Goal: Navigation & Orientation: Find specific page/section

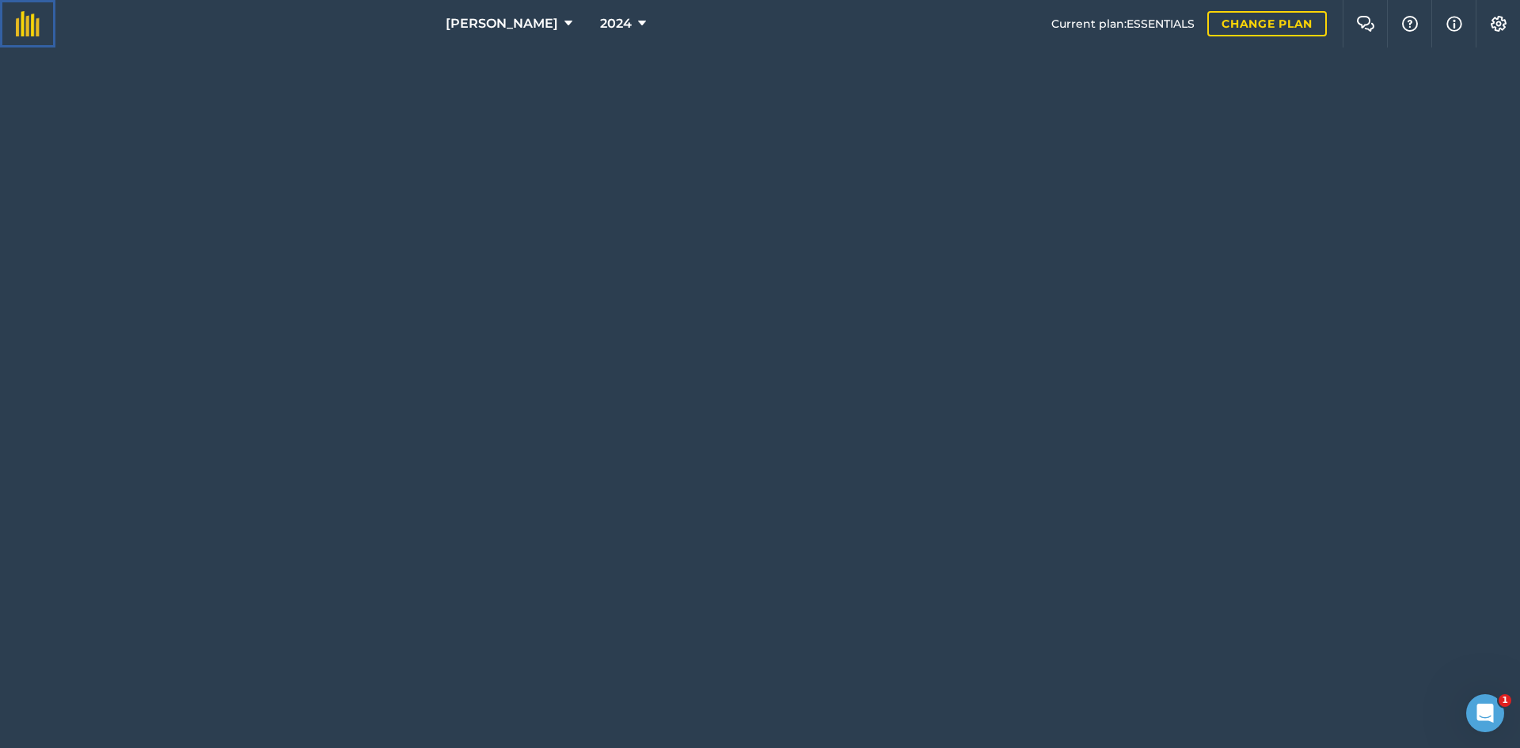
click at [28, 19] on img at bounding box center [28, 23] width 24 height 25
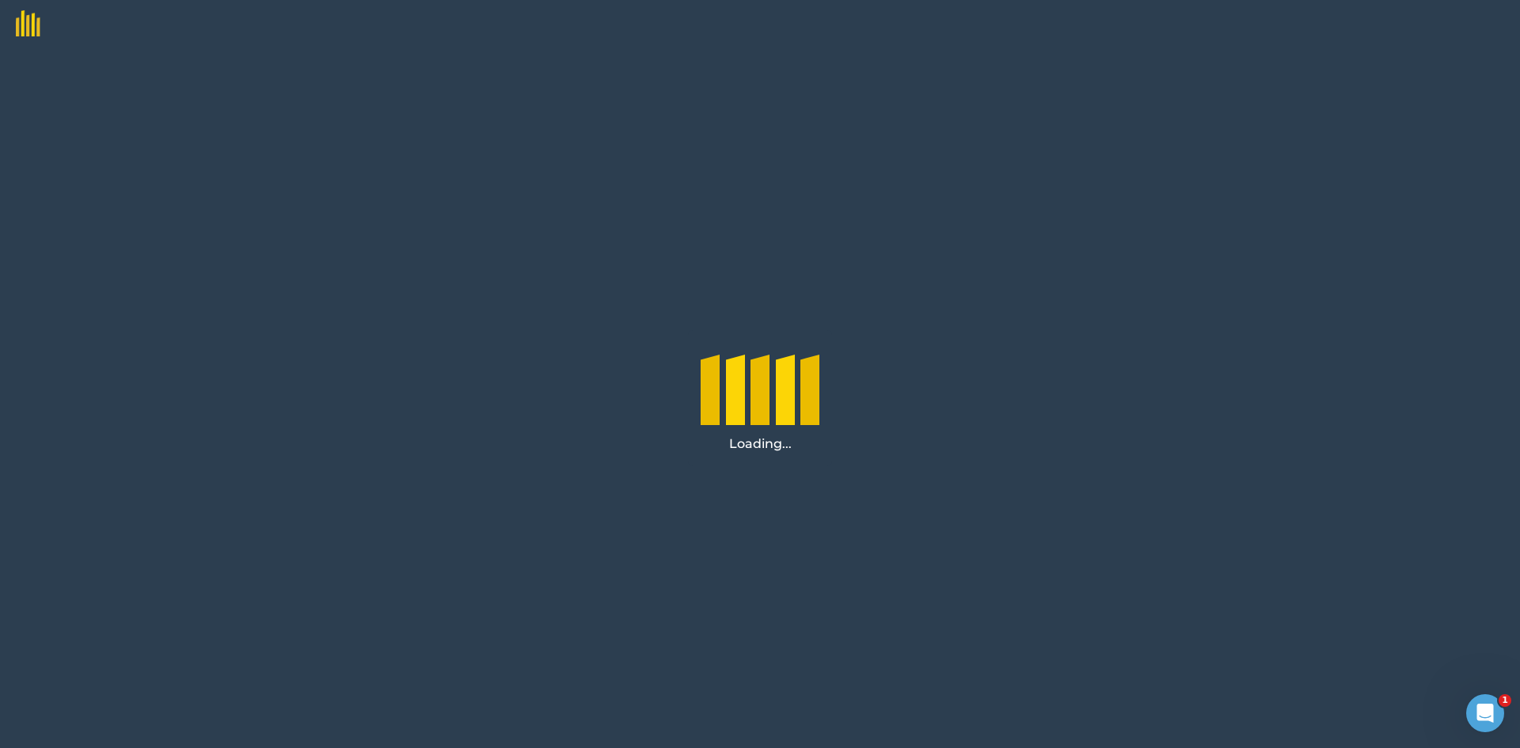
click at [28, 22] on img at bounding box center [20, 18] width 40 height 36
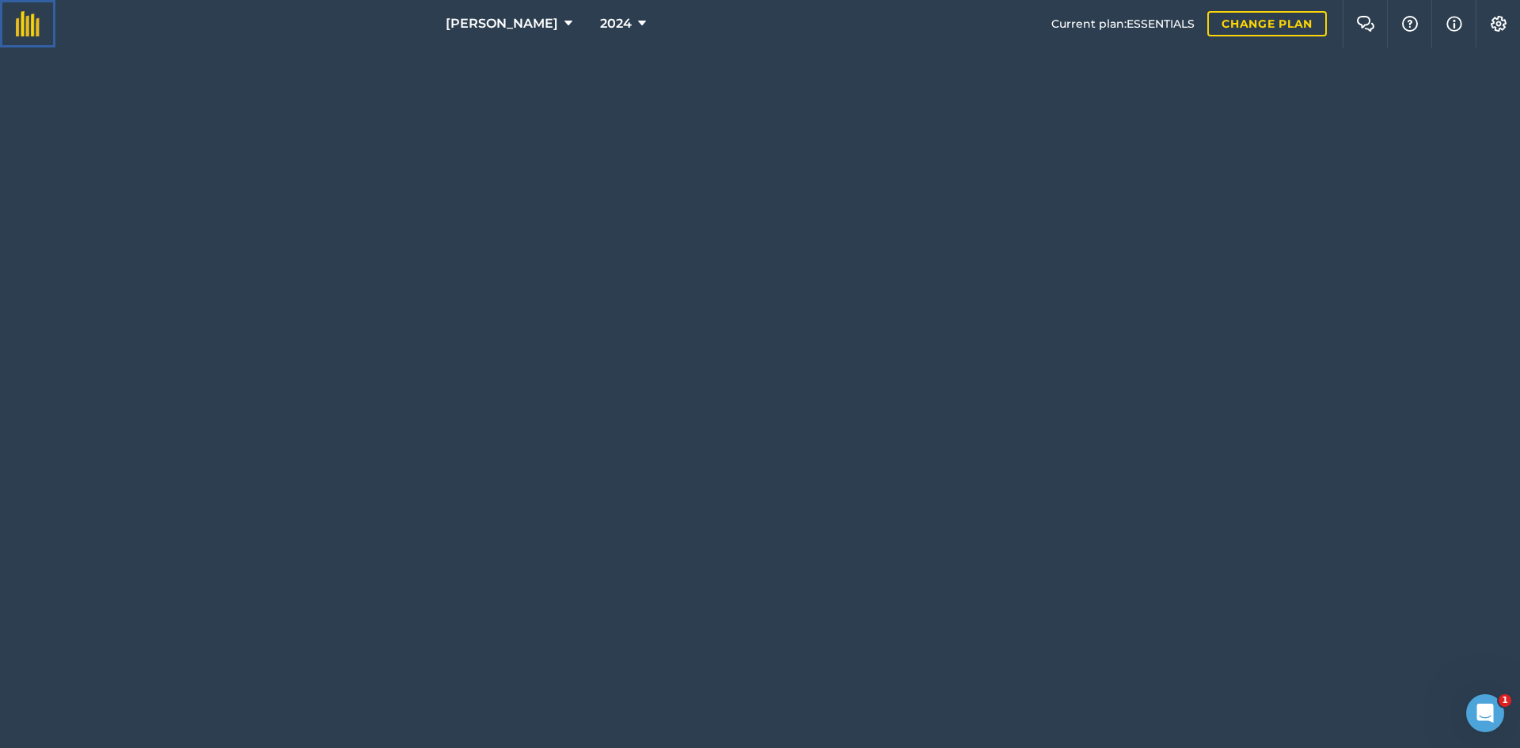
click at [28, 17] on img at bounding box center [28, 23] width 24 height 25
